Goal: Task Accomplishment & Management: Manage account settings

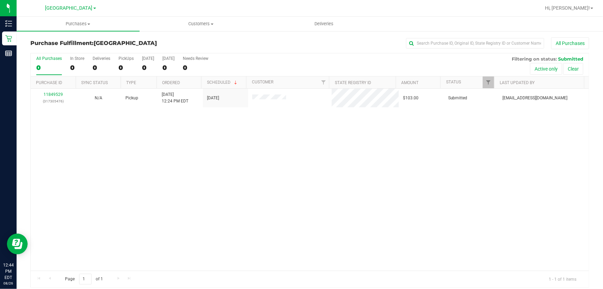
click at [252, 164] on div "11849529 (317305476) N/A Pickup [DATE] 12:24 PM EDT 8/26/2025 $103.00 Submitted…" at bounding box center [310, 180] width 558 height 182
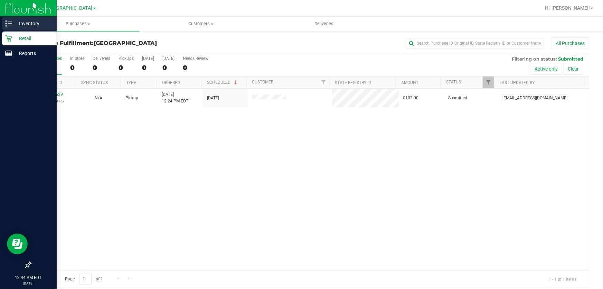
click at [19, 22] on p "Inventory" at bounding box center [32, 23] width 41 height 8
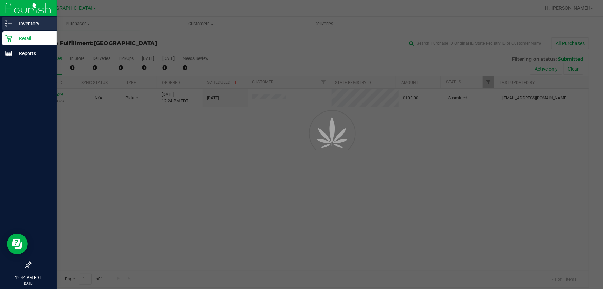
click at [19, 22] on p "Inventory" at bounding box center [32, 23] width 41 height 8
click at [24, 22] on p "Inventory" at bounding box center [32, 23] width 41 height 8
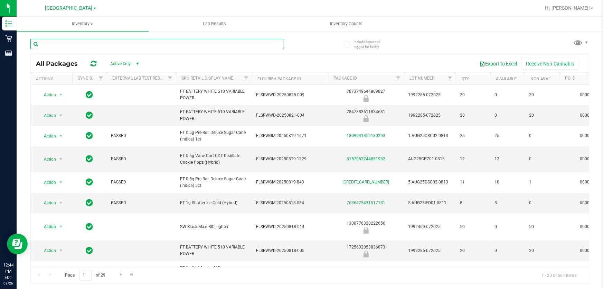
click at [126, 41] on input "text" at bounding box center [157, 44] width 254 height 10
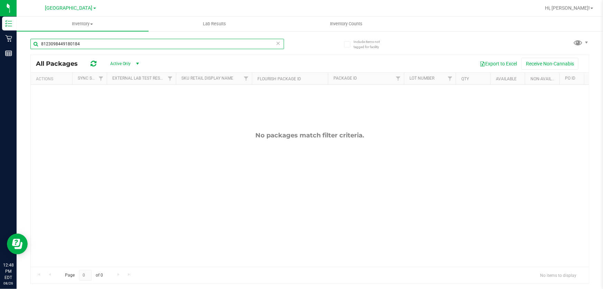
click at [100, 45] on input "8123098449180184" at bounding box center [157, 44] width 254 height 10
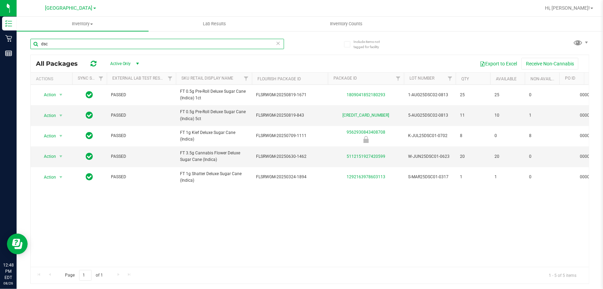
type input "dsc"
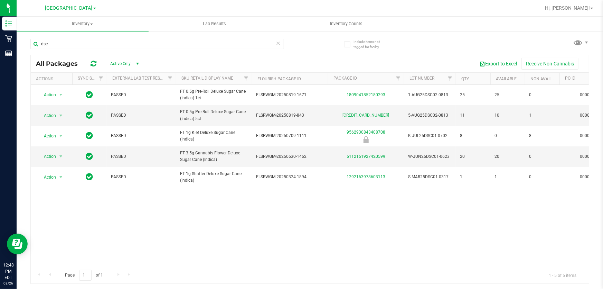
click at [280, 44] on icon at bounding box center [278, 43] width 5 height 8
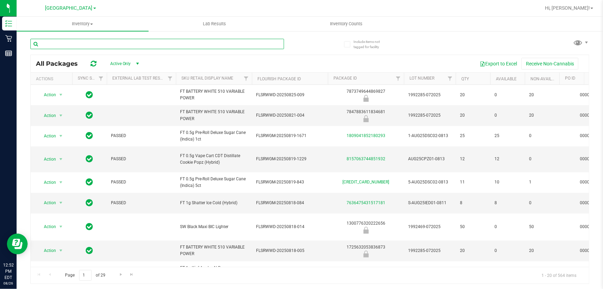
click at [270, 44] on input "text" at bounding box center [157, 44] width 254 height 10
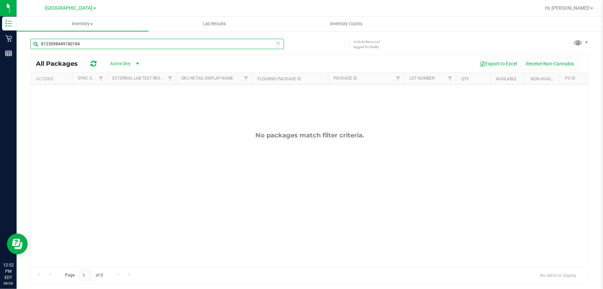
click at [281, 42] on input "8123098449180184" at bounding box center [157, 44] width 254 height 10
type input "8123098449180184"
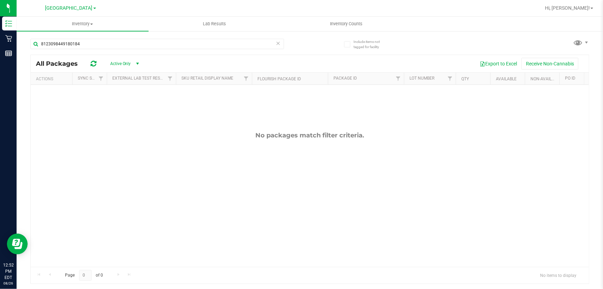
click at [278, 44] on icon at bounding box center [278, 43] width 5 height 8
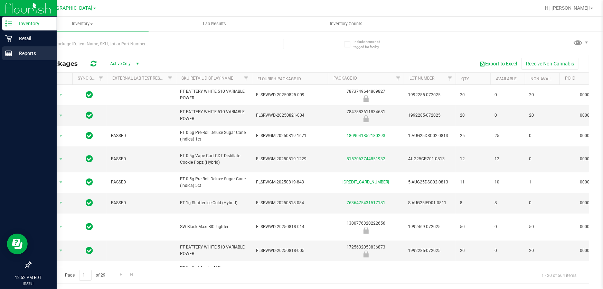
click at [21, 53] on p "Reports" at bounding box center [32, 53] width 41 height 8
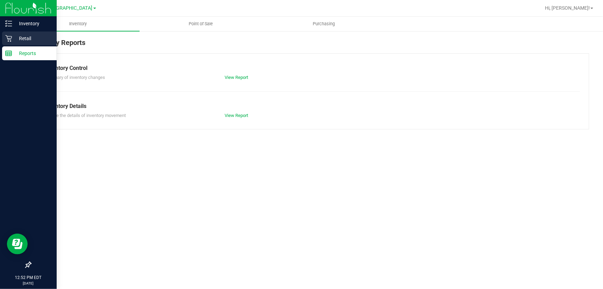
click at [13, 38] on p "Retail" at bounding box center [32, 38] width 41 height 8
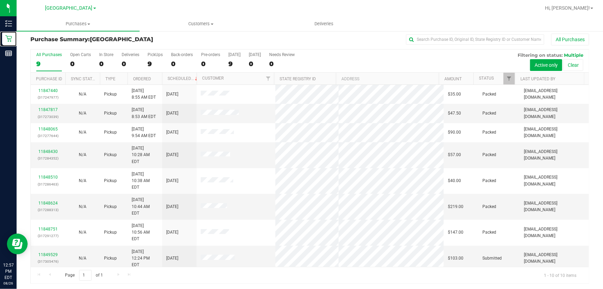
scroll to position [5, 0]
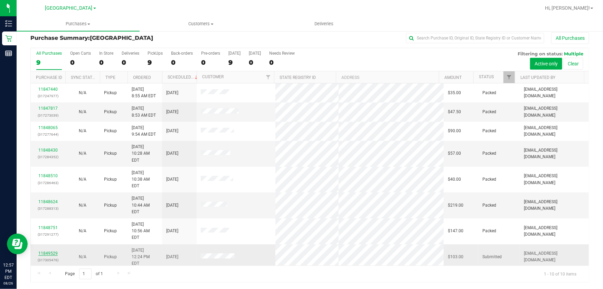
click at [46, 251] on link "11849529" at bounding box center [47, 253] width 19 height 5
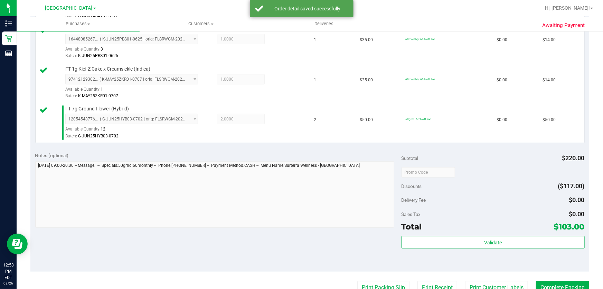
scroll to position [257, 0]
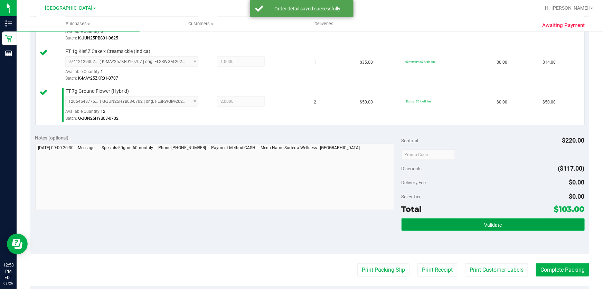
click at [495, 220] on button "Validate" at bounding box center [493, 224] width 183 height 12
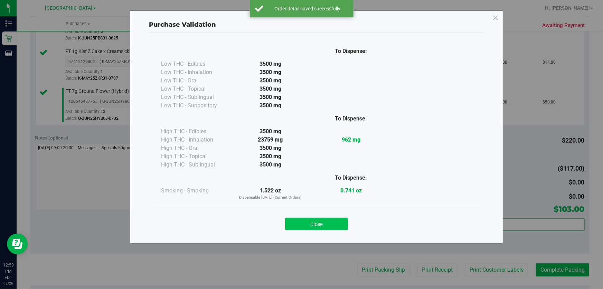
click at [325, 222] on button "Close" at bounding box center [316, 223] width 63 height 12
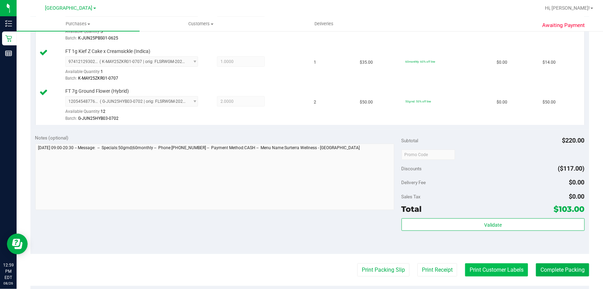
click at [496, 264] on button "Print Customer Labels" at bounding box center [496, 269] width 63 height 13
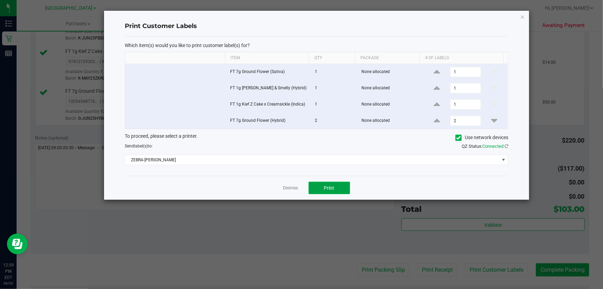
click at [328, 190] on button "Print" at bounding box center [329, 188] width 41 height 12
click at [290, 187] on link "Dismiss" at bounding box center [290, 188] width 15 height 6
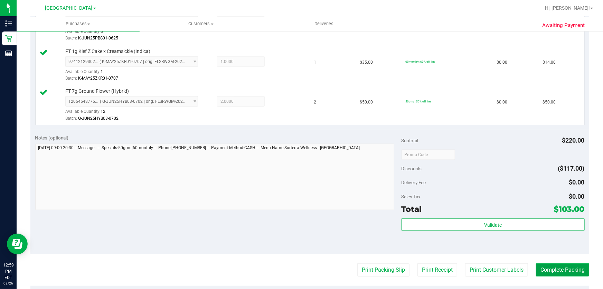
click at [548, 266] on button "Complete Packing" at bounding box center [562, 269] width 53 height 13
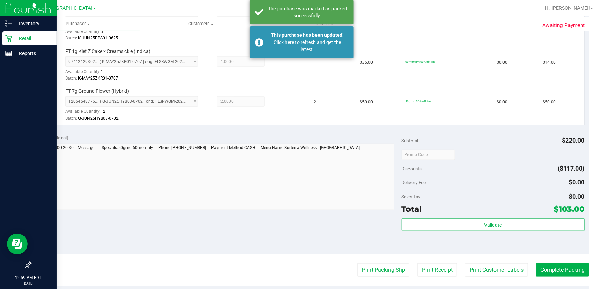
click at [24, 37] on p "Retail" at bounding box center [32, 38] width 41 height 8
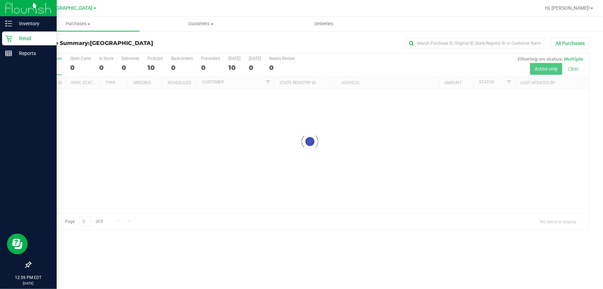
click at [24, 37] on p "Retail" at bounding box center [32, 38] width 41 height 8
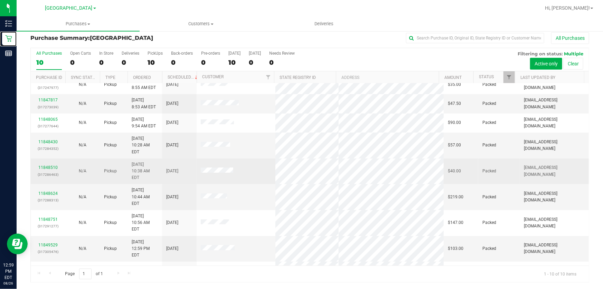
scroll to position [9, 0]
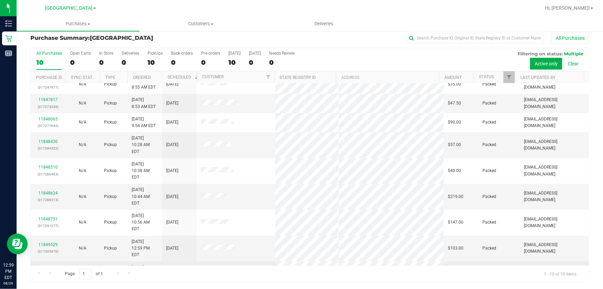
click at [49, 268] on link "11849779" at bounding box center [47, 270] width 19 height 5
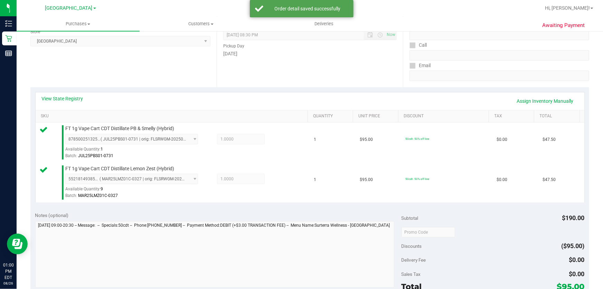
scroll to position [225, 0]
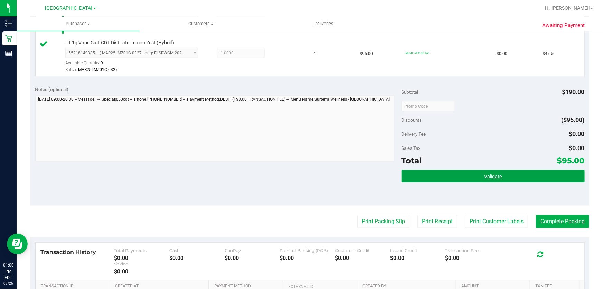
click at [518, 177] on button "Validate" at bounding box center [493, 176] width 183 height 12
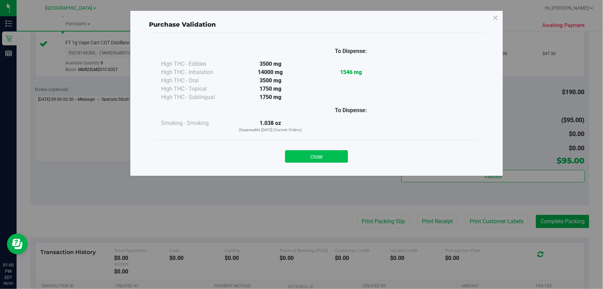
click at [320, 159] on button "Close" at bounding box center [316, 156] width 63 height 12
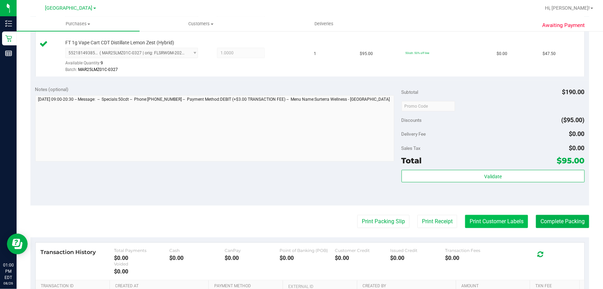
click at [475, 223] on button "Print Customer Labels" at bounding box center [496, 221] width 63 height 13
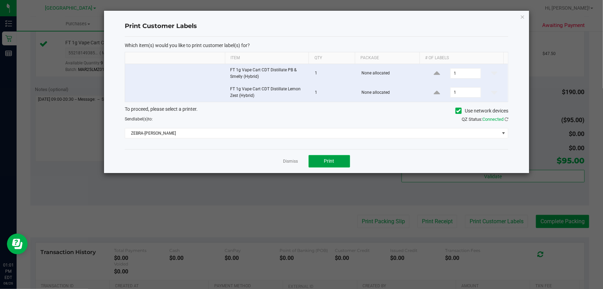
click at [338, 162] on button "Print" at bounding box center [329, 161] width 41 height 12
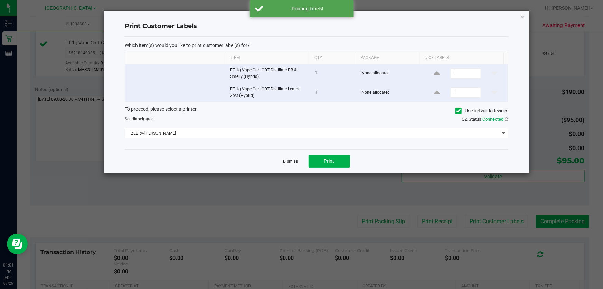
click at [293, 160] on link "Dismiss" at bounding box center [290, 161] width 15 height 6
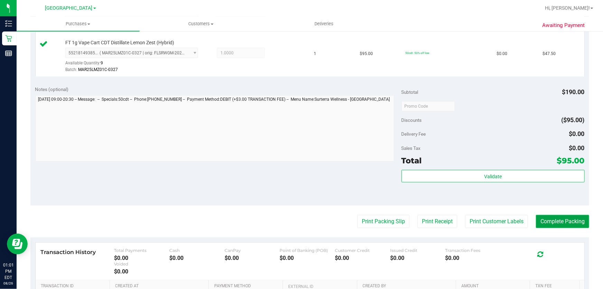
click at [565, 220] on button "Complete Packing" at bounding box center [562, 221] width 53 height 13
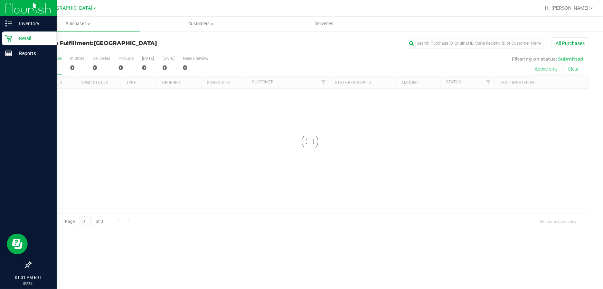
click at [7, 39] on icon at bounding box center [8, 38] width 7 height 7
